Goal: Information Seeking & Learning: Learn about a topic

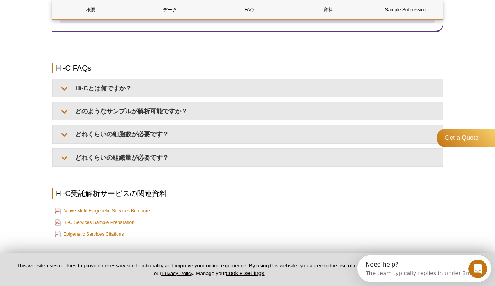
scroll to position [1203, 0]
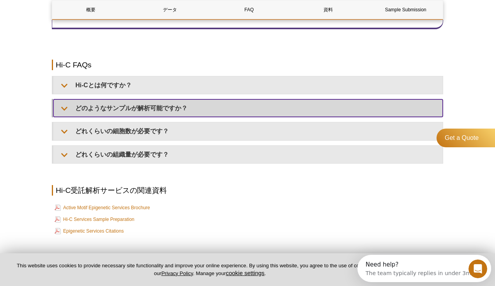
click at [61, 105] on summary "どのようなサンプルが解析可能ですか？" at bounding box center [248, 108] width 390 height 18
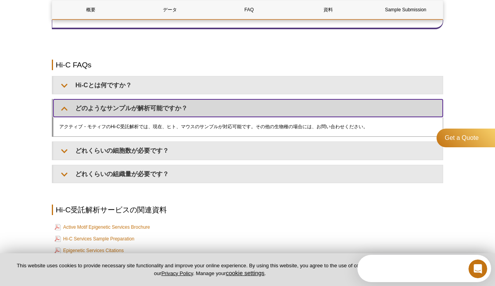
click at [61, 106] on summary "どのようなサンプルが解析可能ですか？" at bounding box center [248, 108] width 390 height 18
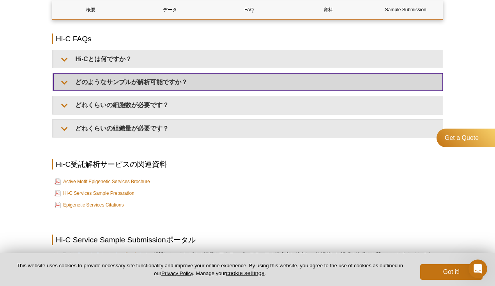
scroll to position [1231, 0]
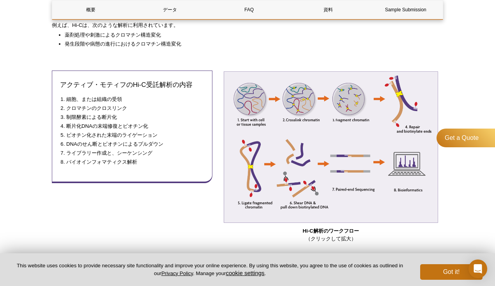
scroll to position [288, 0]
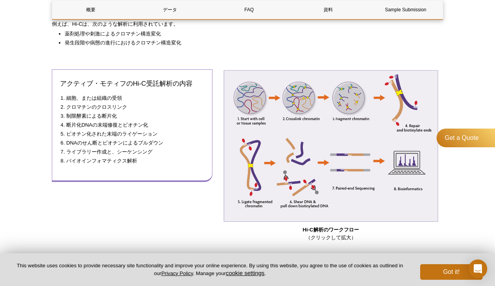
click at [97, 147] on li "DNAのせん断とビオチンによるプルダウン​" at bounding box center [131, 143] width 130 height 8
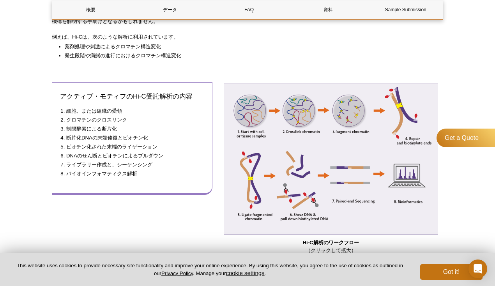
scroll to position [305, 0]
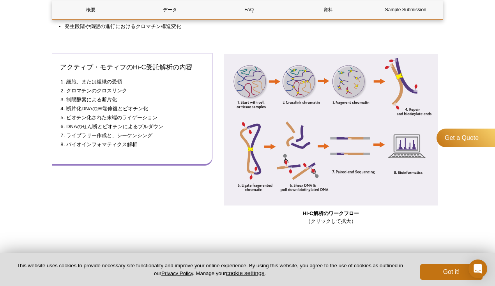
click at [124, 142] on li "バイオインフォマティクス解析" at bounding box center [131, 145] width 130 height 8
click at [137, 134] on li "ライブラリー作成と、シーケンシング" at bounding box center [131, 136] width 130 height 8
